Goal: Task Accomplishment & Management: Use online tool/utility

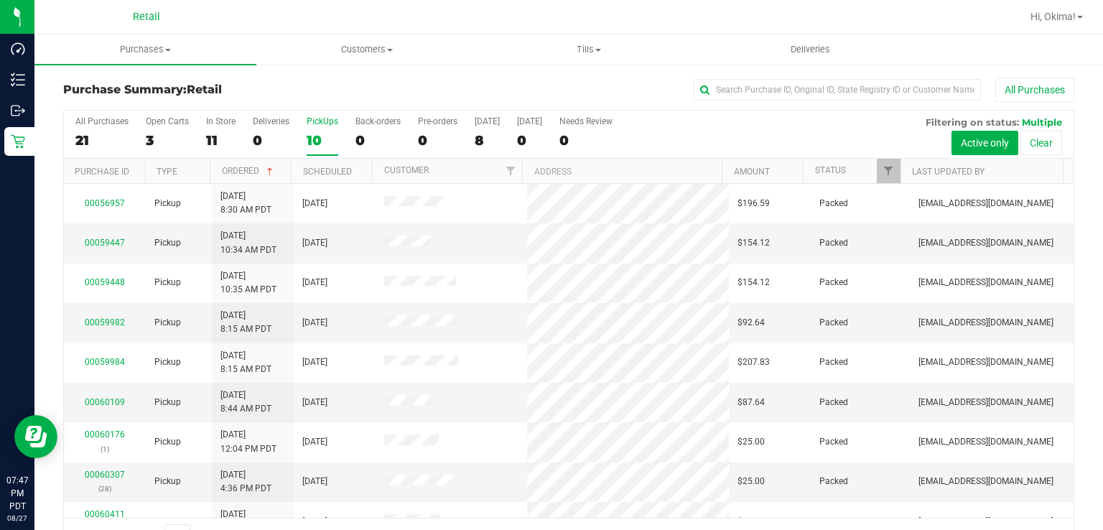
scroll to position [62, 0]
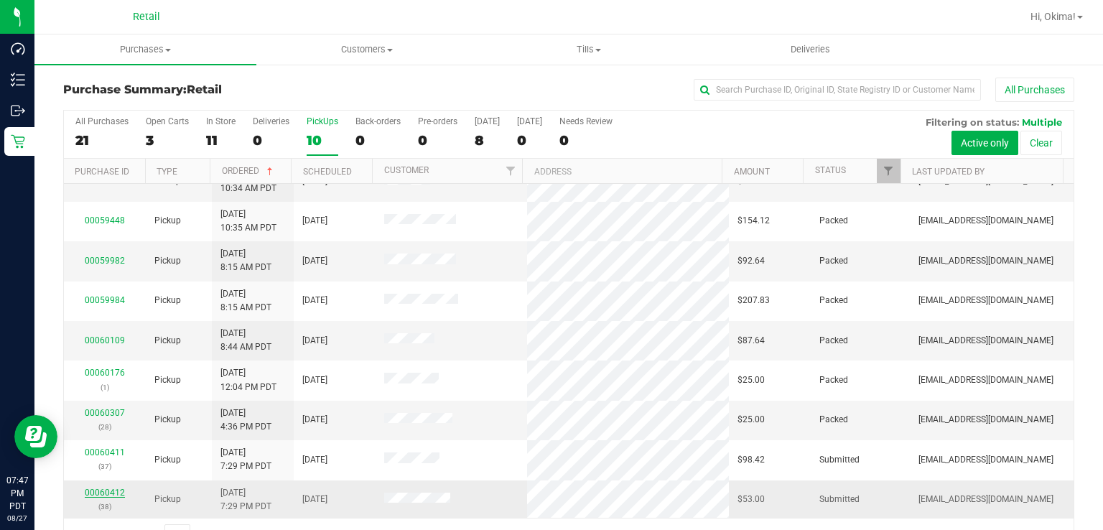
click at [101, 488] on link "00060412" at bounding box center [105, 493] width 40 height 10
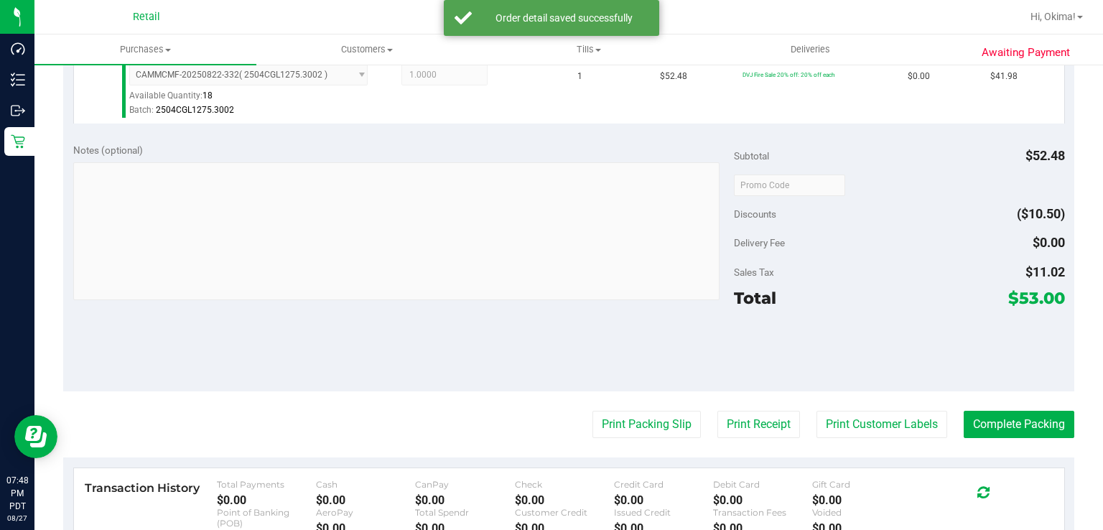
scroll to position [414, 0]
click at [985, 422] on button "Complete Packing" at bounding box center [1019, 424] width 111 height 27
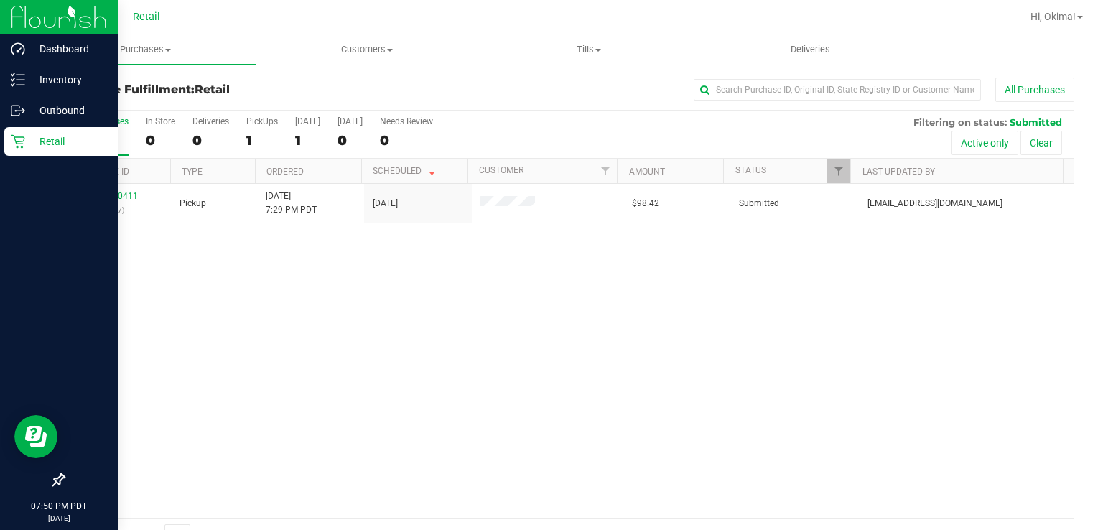
click at [0, 139] on link "Retail" at bounding box center [59, 142] width 118 height 31
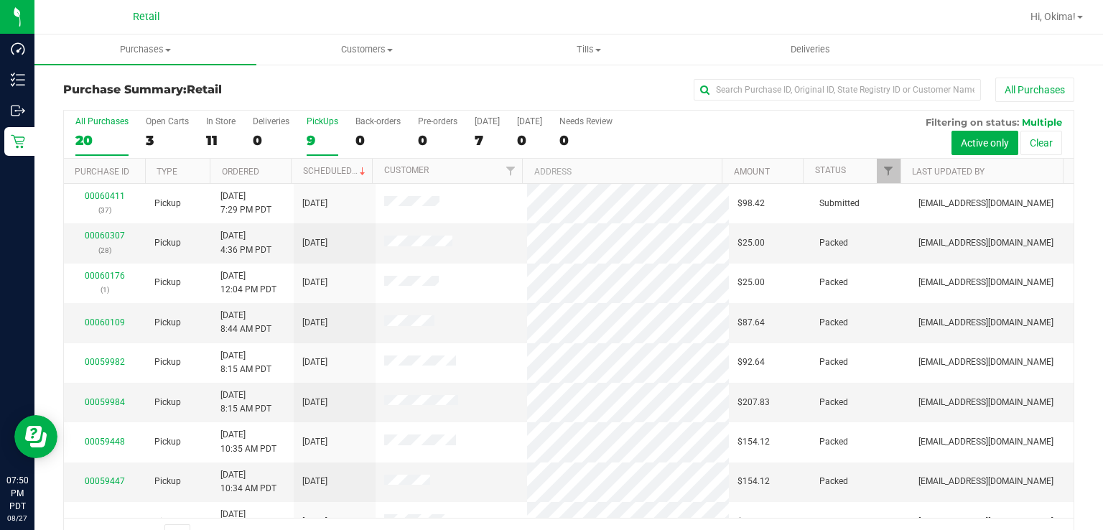
click at [318, 134] on div "9" at bounding box center [323, 140] width 32 height 17
click at [0, 0] on input "PickUps 9" at bounding box center [0, 0] width 0 height 0
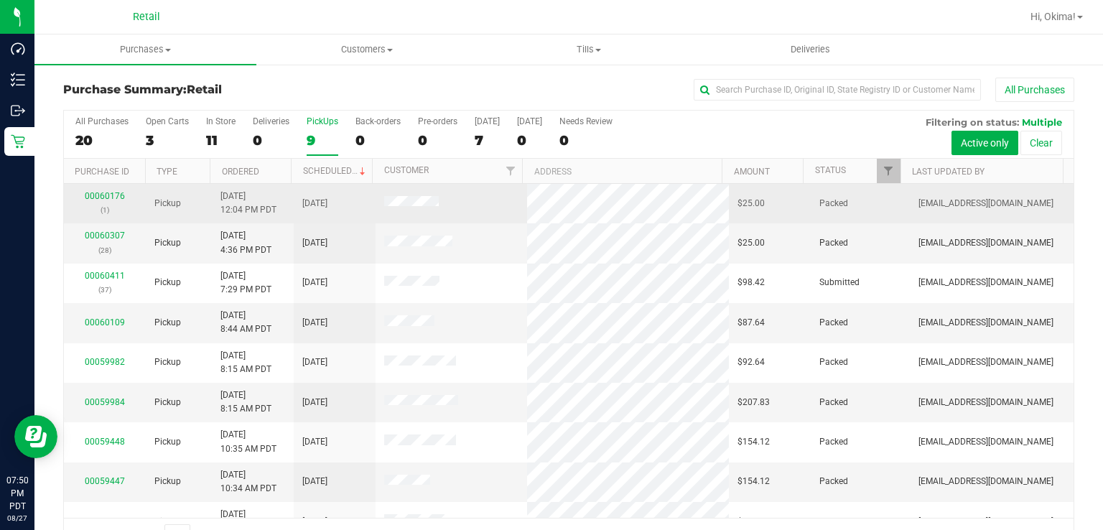
click at [227, 195] on span "[DATE] 12:04 PM PDT" at bounding box center [248, 203] width 56 height 27
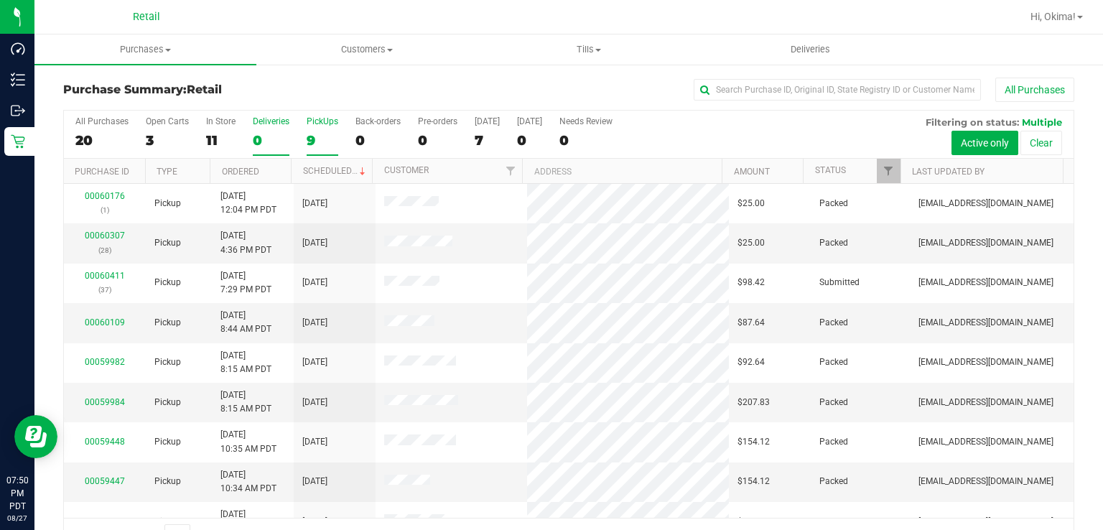
click at [256, 149] on label "Deliveries 0" at bounding box center [271, 135] width 37 height 39
click at [0, 0] on input "Deliveries 0" at bounding box center [0, 0] width 0 height 0
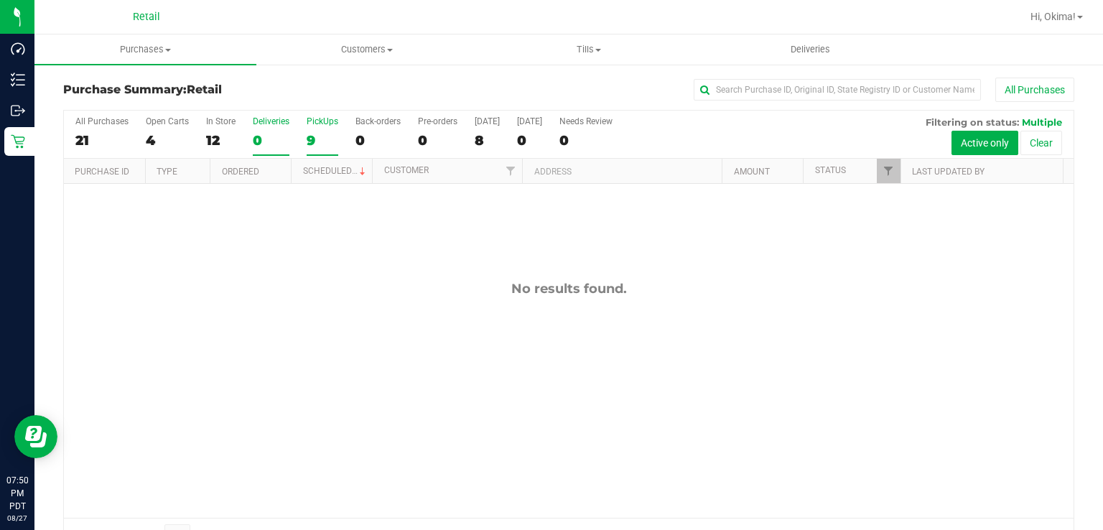
click at [315, 141] on div "9" at bounding box center [323, 140] width 32 height 17
click at [0, 0] on input "PickUps 9" at bounding box center [0, 0] width 0 height 0
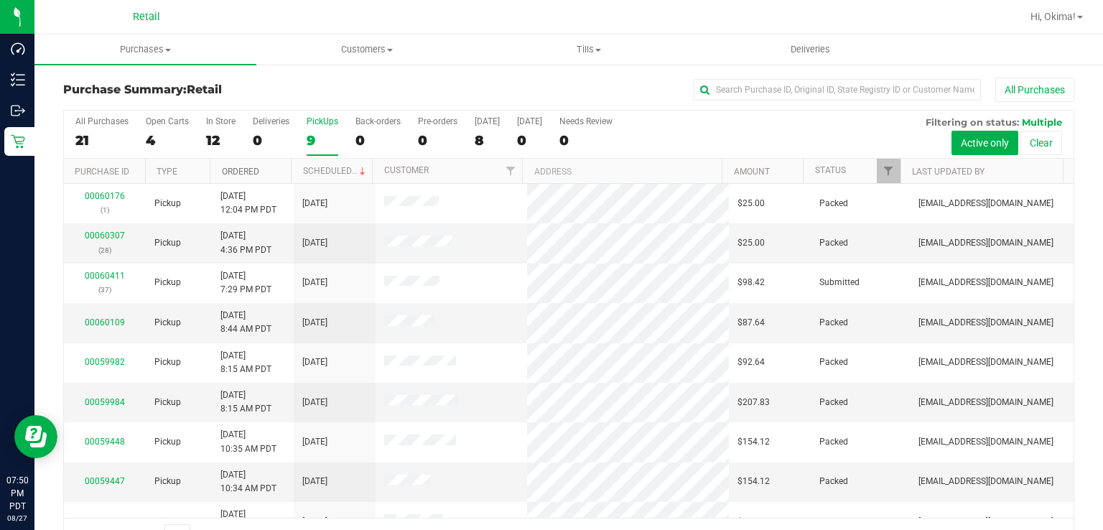
click at [256, 169] on link "Ordered" at bounding box center [240, 172] width 37 height 10
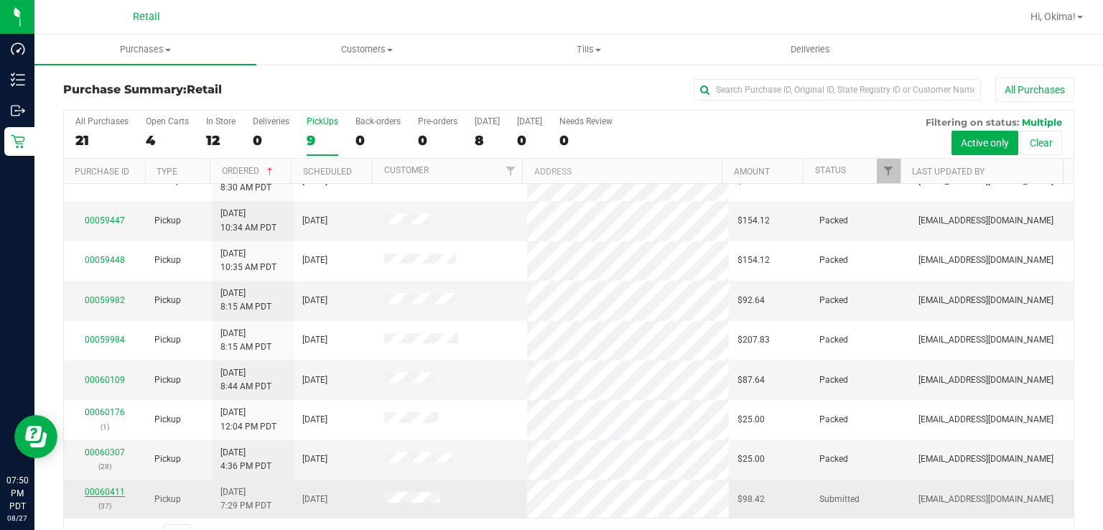
click at [101, 492] on link "00060411" at bounding box center [105, 492] width 40 height 10
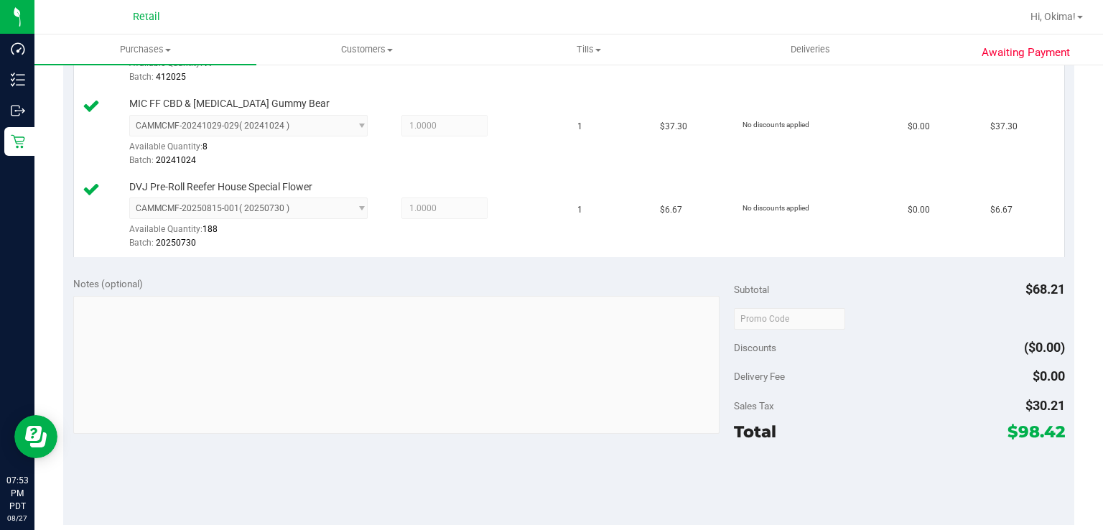
scroll to position [624, 0]
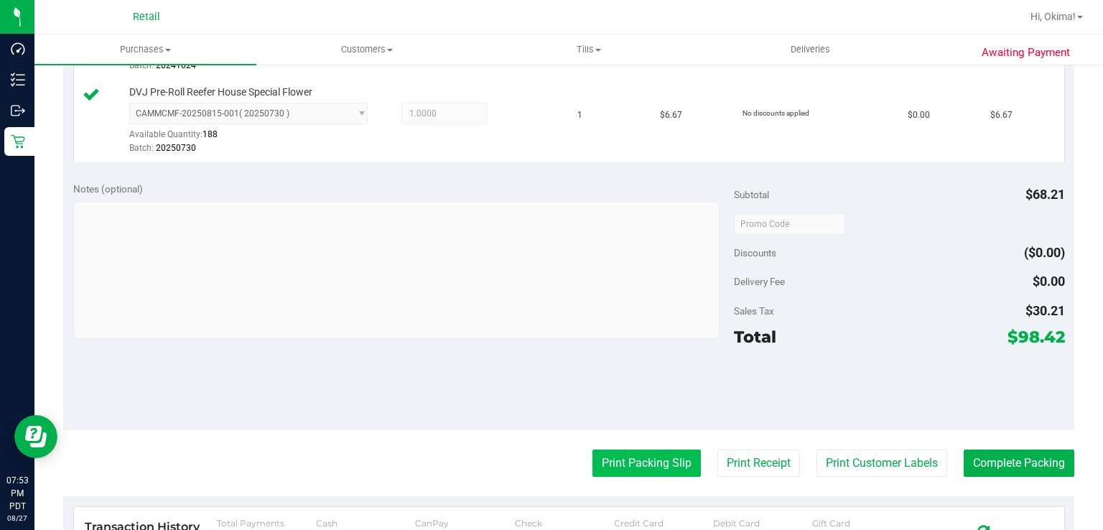
click at [638, 460] on button "Print Packing Slip" at bounding box center [646, 463] width 108 height 27
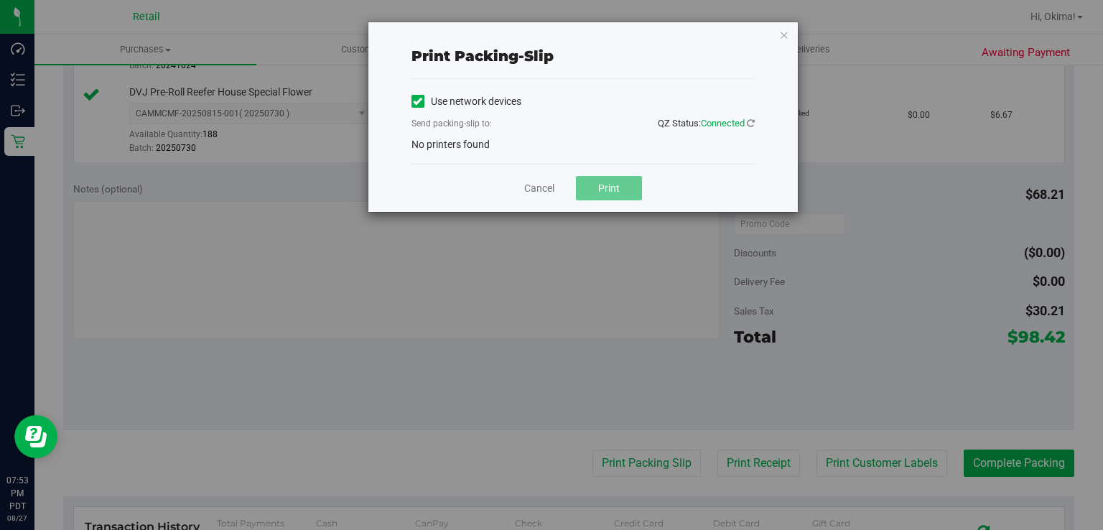
click at [416, 101] on icon at bounding box center [417, 101] width 9 height 0
click at [0, 0] on input "Use network devices" at bounding box center [0, 0] width 0 height 0
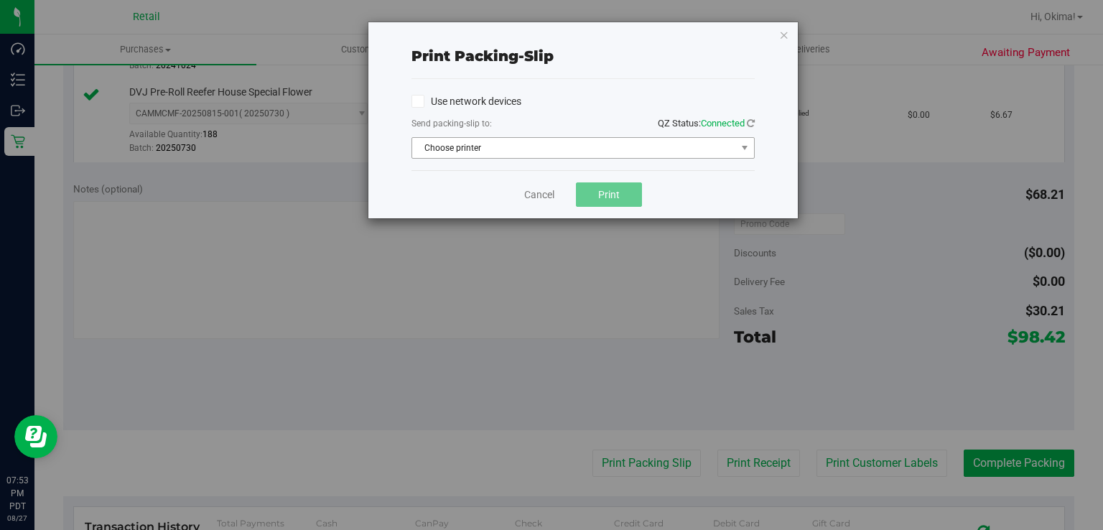
click at [482, 153] on span "Choose printer" at bounding box center [574, 148] width 324 height 20
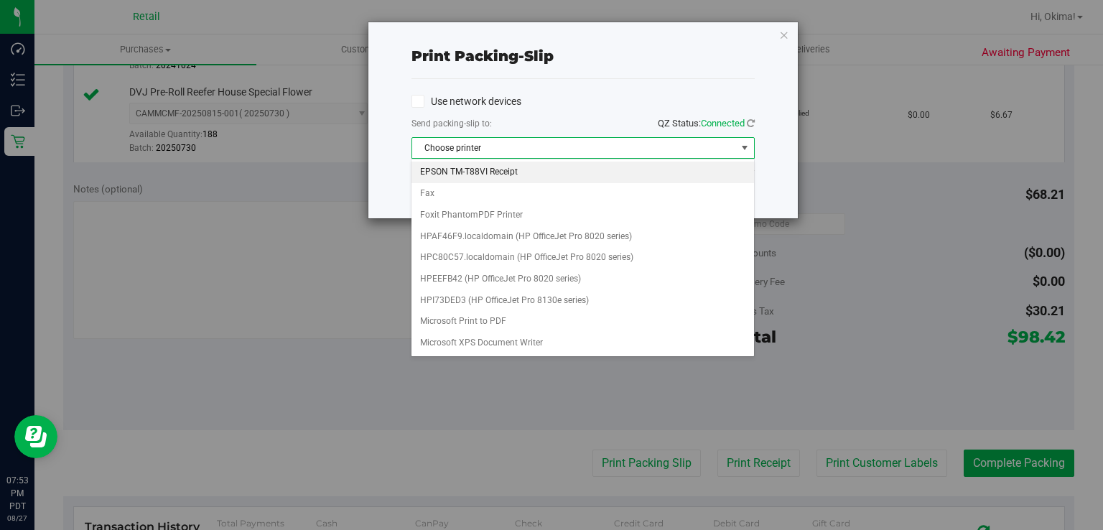
click at [501, 172] on li "EPSON TM-T88VI Receipt" at bounding box center [582, 173] width 342 height 22
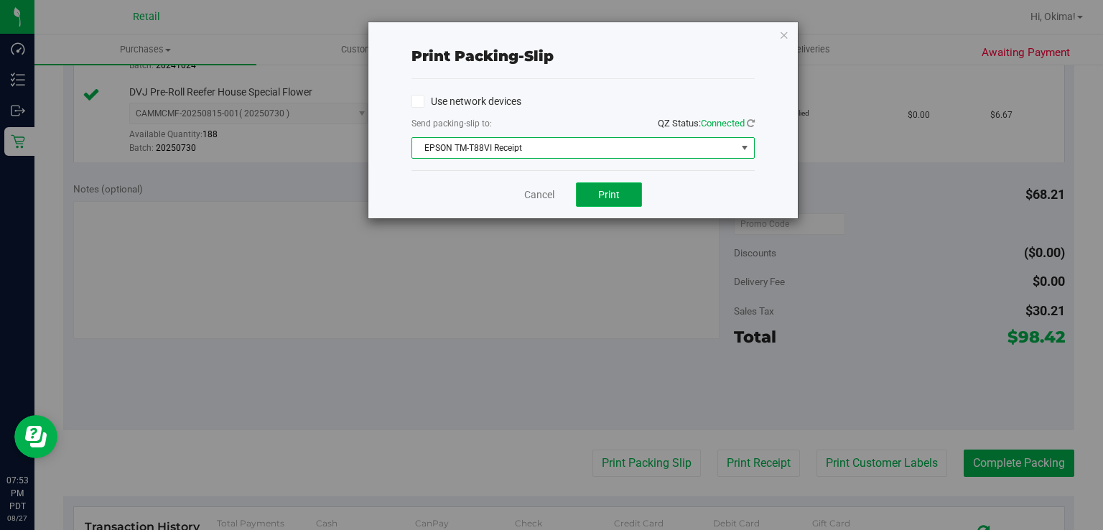
click at [618, 193] on span "Print" at bounding box center [609, 194] width 22 height 11
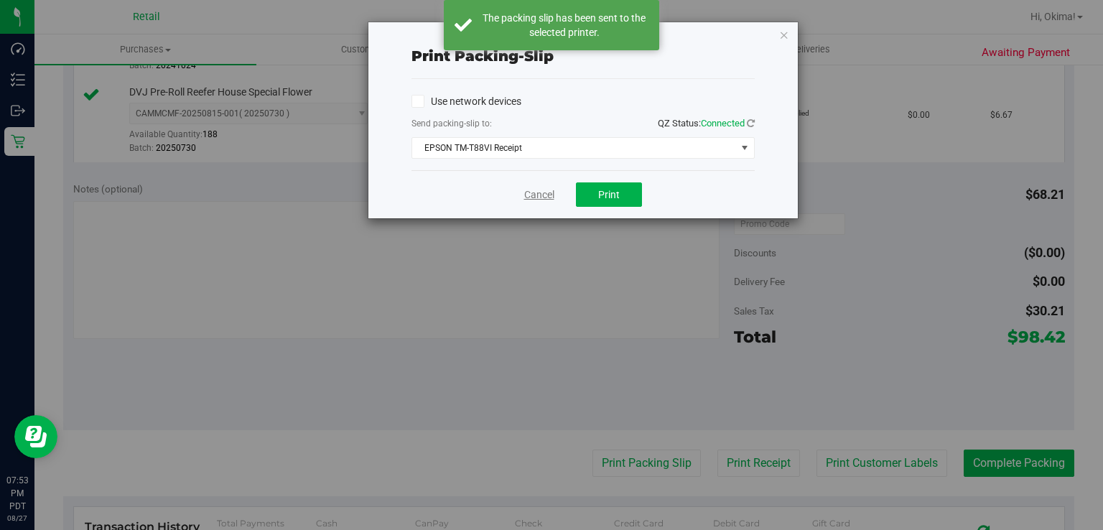
click at [528, 195] on link "Cancel" at bounding box center [539, 194] width 30 height 15
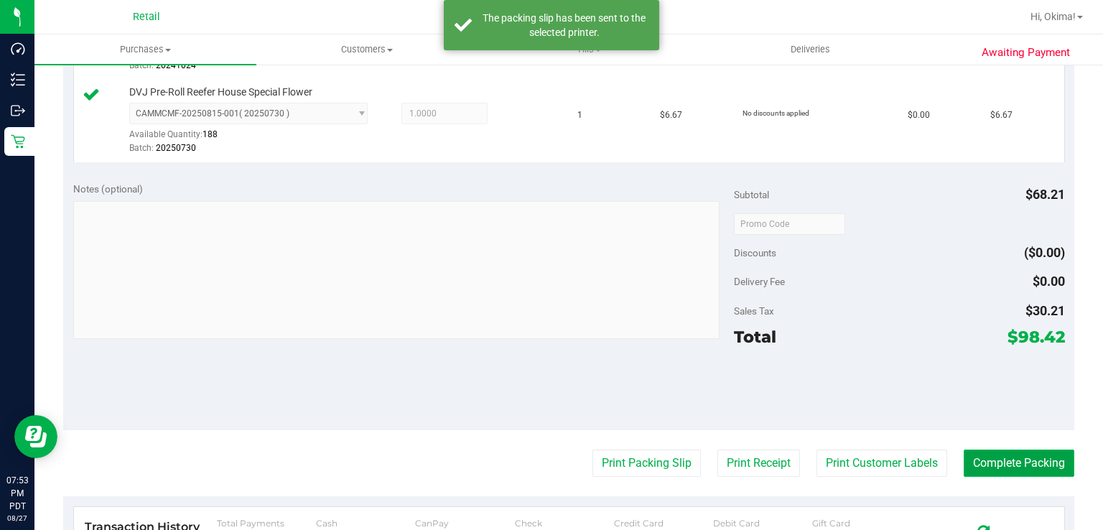
click at [1014, 467] on button "Complete Packing" at bounding box center [1019, 463] width 111 height 27
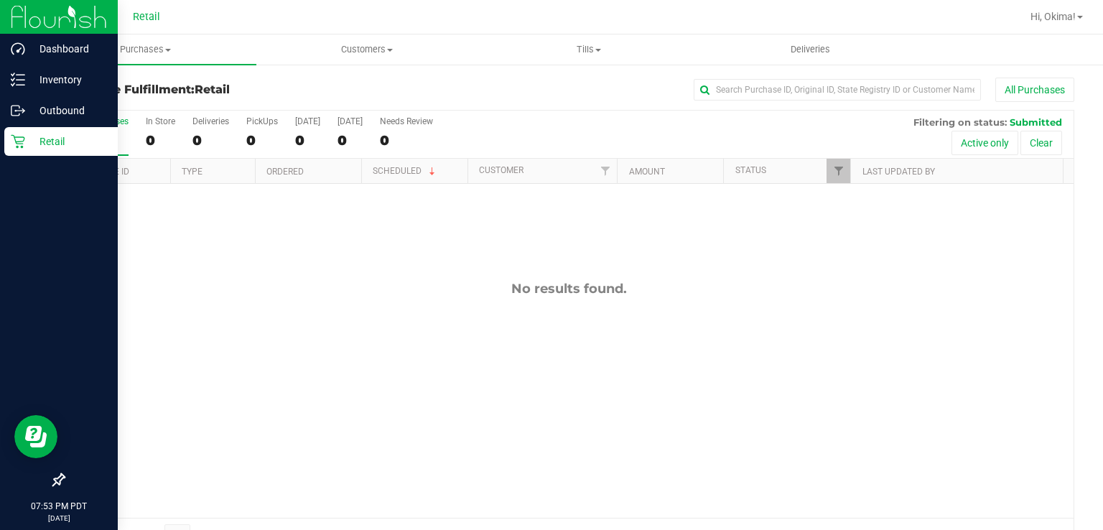
click at [17, 138] on icon at bounding box center [18, 141] width 14 height 14
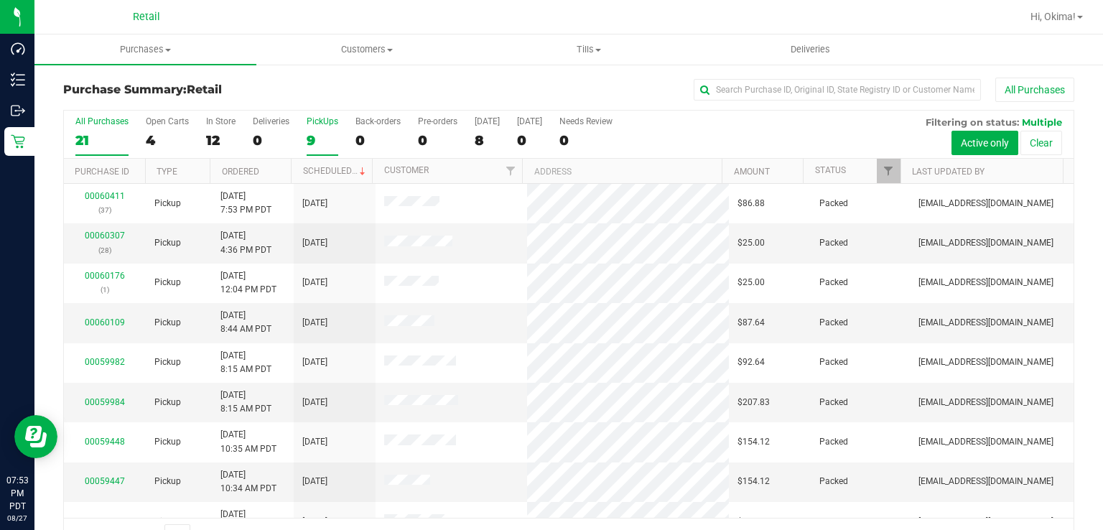
click at [319, 134] on div "9" at bounding box center [323, 140] width 32 height 17
click at [0, 0] on input "PickUps 9" at bounding box center [0, 0] width 0 height 0
click at [250, 171] on link "Ordered" at bounding box center [240, 172] width 37 height 10
